Goal: Task Accomplishment & Management: Complete application form

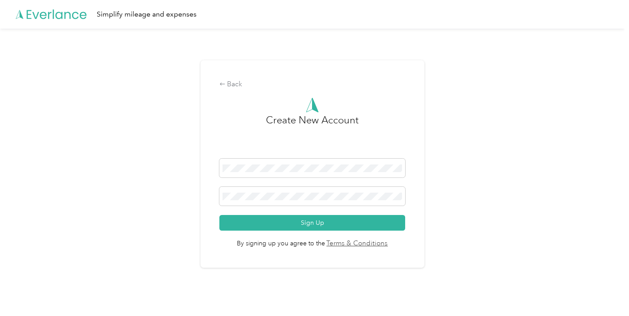
click at [262, 213] on form "Sign Up" at bounding box center [312, 195] width 186 height 72
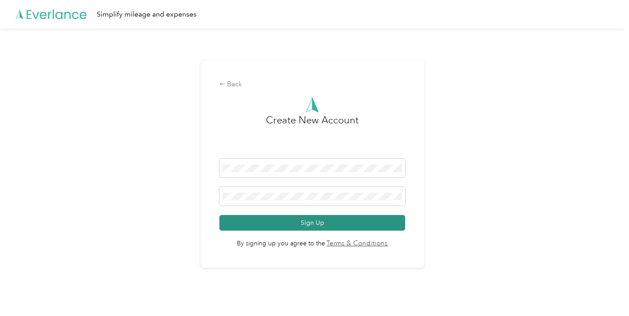
click at [279, 231] on button "Sign Up" at bounding box center [312, 223] width 186 height 16
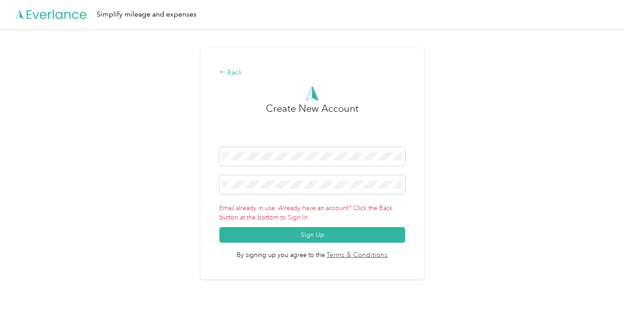
click at [235, 70] on div "Back" at bounding box center [312, 73] width 186 height 11
